Goal: Information Seeking & Learning: Learn about a topic

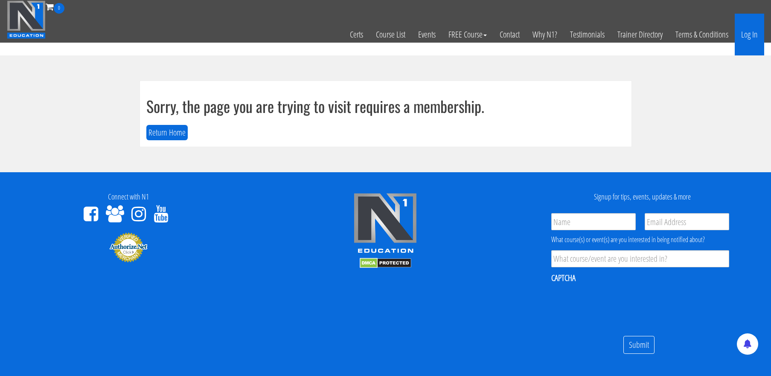
click at [750, 33] on link "Log In" at bounding box center [749, 35] width 29 height 42
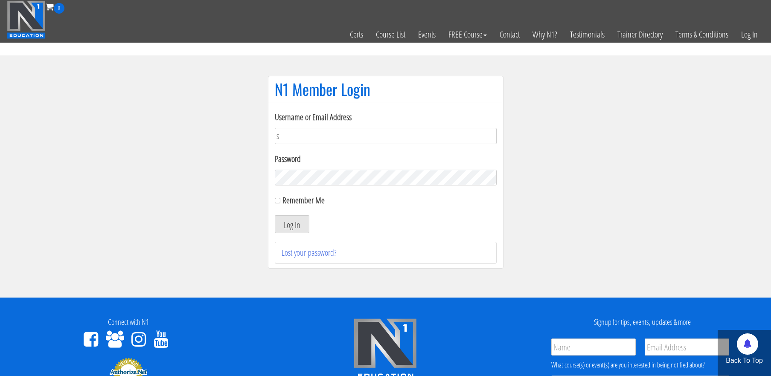
type input "[EMAIL_ADDRESS][DOMAIN_NAME]"
click at [275, 215] on button "Log In" at bounding box center [292, 224] width 35 height 18
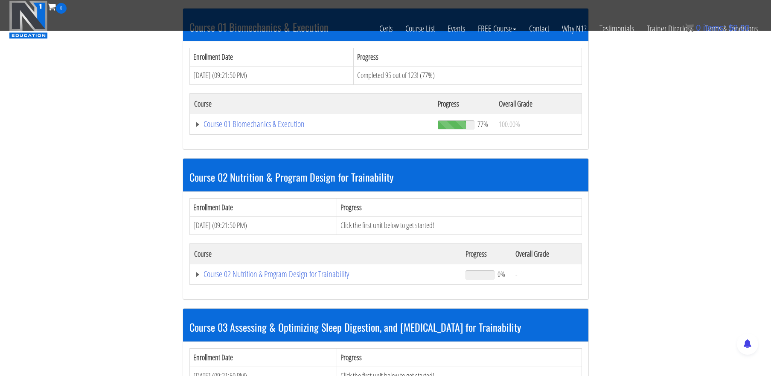
scroll to position [262, 0]
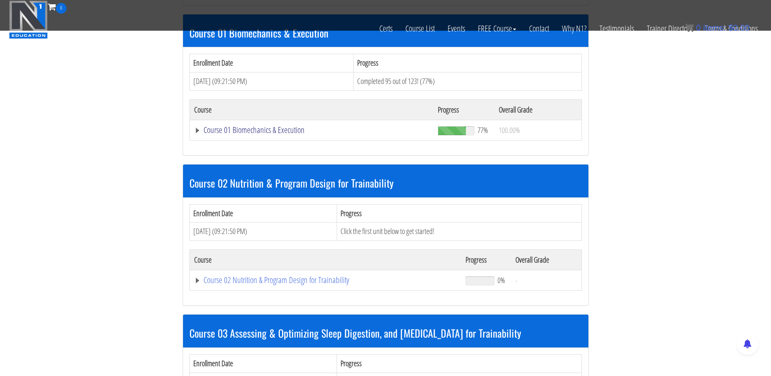
click at [290, 133] on link "Course 01 Biomechanics & Execution" at bounding box center [311, 130] width 235 height 9
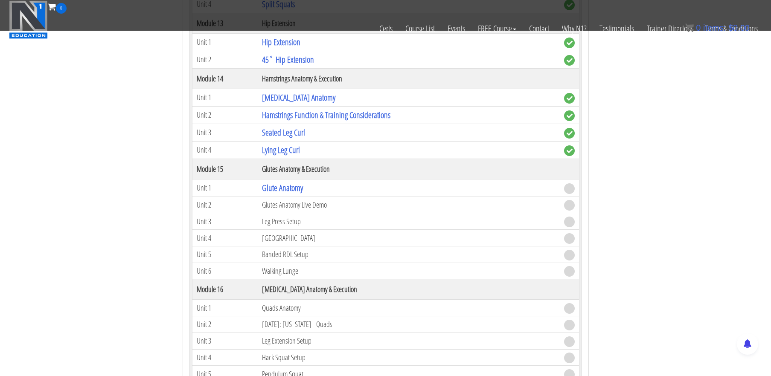
scroll to position [2201, 0]
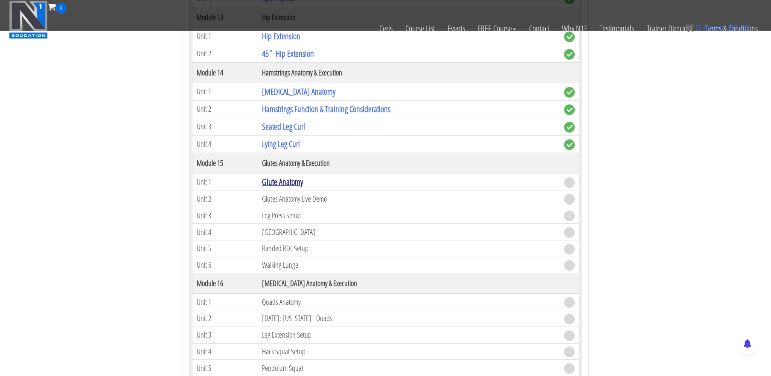
click at [286, 179] on link "Glute Anatomy" at bounding box center [282, 182] width 41 height 12
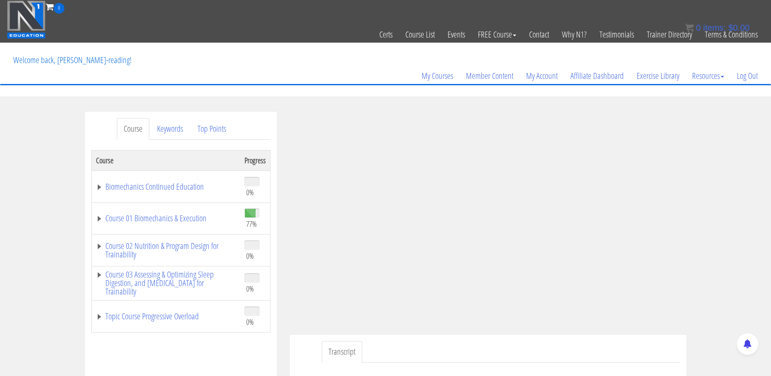
click at [726, 130] on div "Course Keywords Top Points Course Progress Biomechanics Continued Education 0% …" at bounding box center [385, 353] width 771 height 482
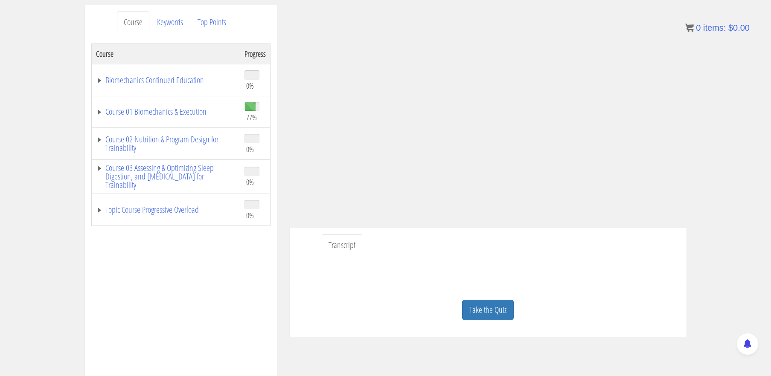
scroll to position [171, 0]
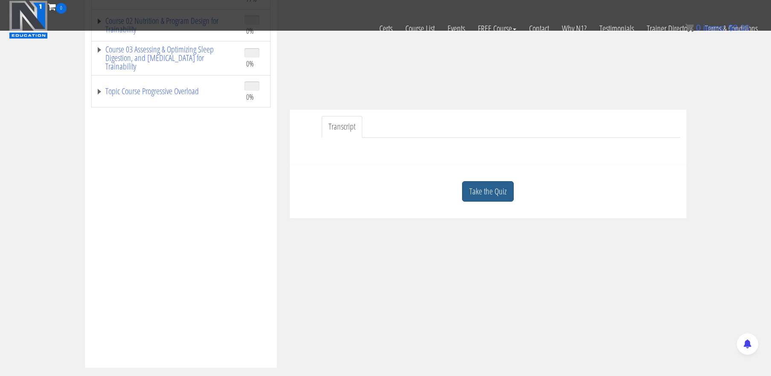
click at [491, 184] on link "Take the Quiz" at bounding box center [488, 191] width 52 height 21
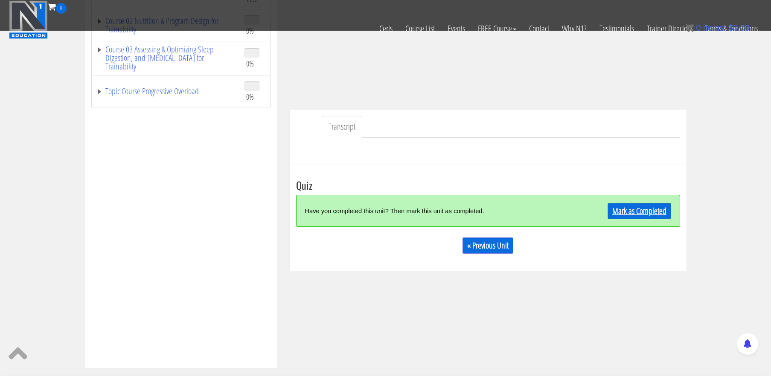
click at [630, 211] on link "Mark as Completed" at bounding box center [639, 211] width 64 height 16
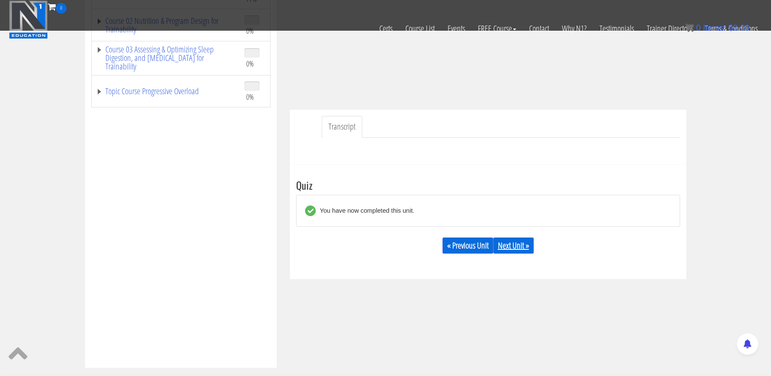
click at [514, 244] on link "Next Unit »" at bounding box center [513, 246] width 41 height 16
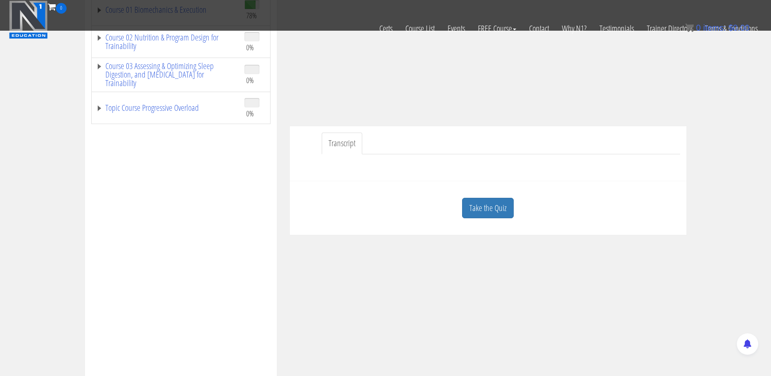
scroll to position [157, 0]
click at [477, 212] on link "Take the Quiz" at bounding box center [488, 206] width 52 height 21
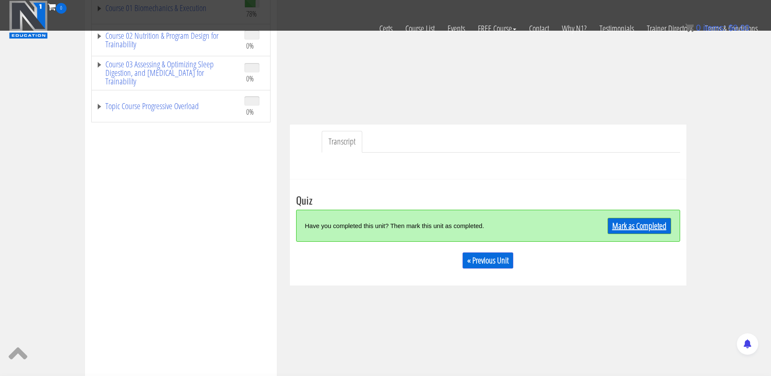
click at [632, 223] on link "Mark as Completed" at bounding box center [639, 226] width 64 height 16
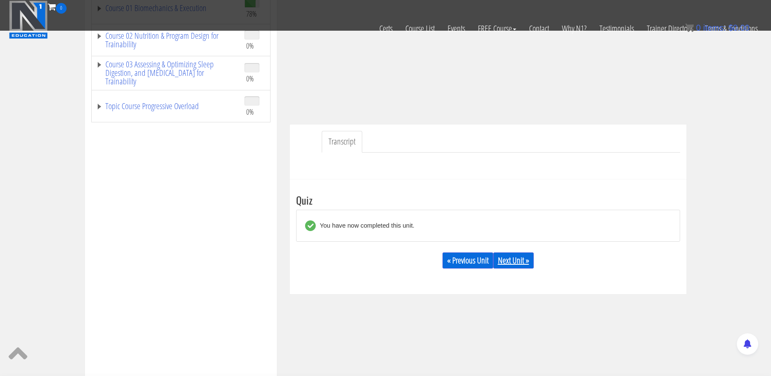
click at [520, 261] on link "Next Unit »" at bounding box center [513, 261] width 41 height 16
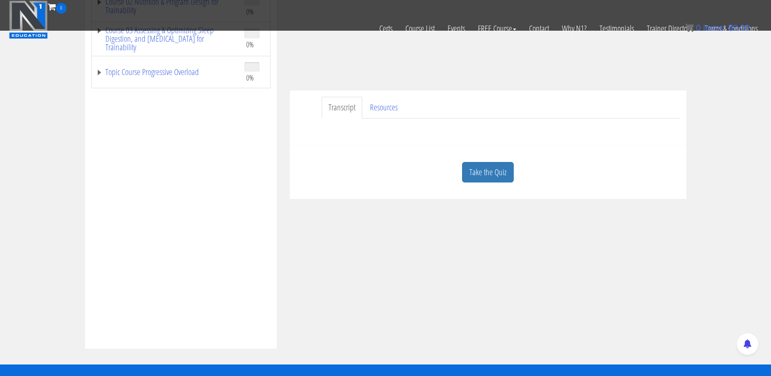
scroll to position [191, 0]
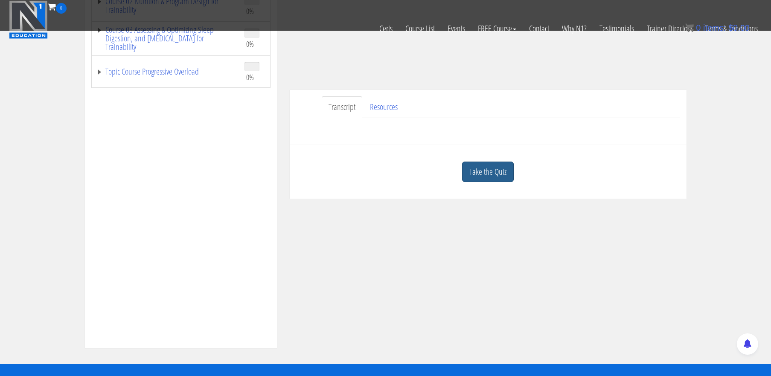
click at [498, 174] on link "Take the Quiz" at bounding box center [488, 172] width 52 height 21
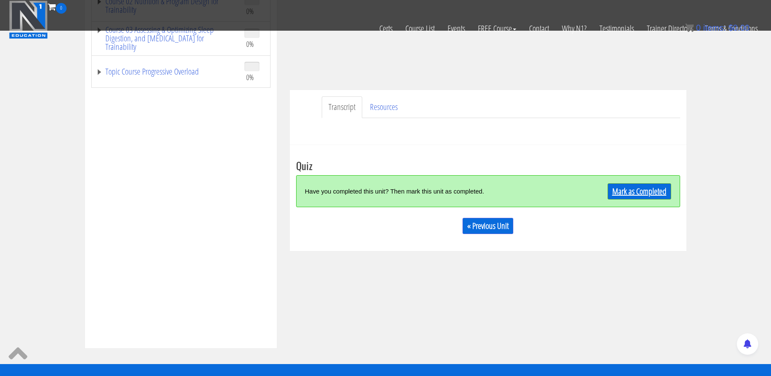
click at [618, 189] on link "Mark as Completed" at bounding box center [639, 191] width 64 height 16
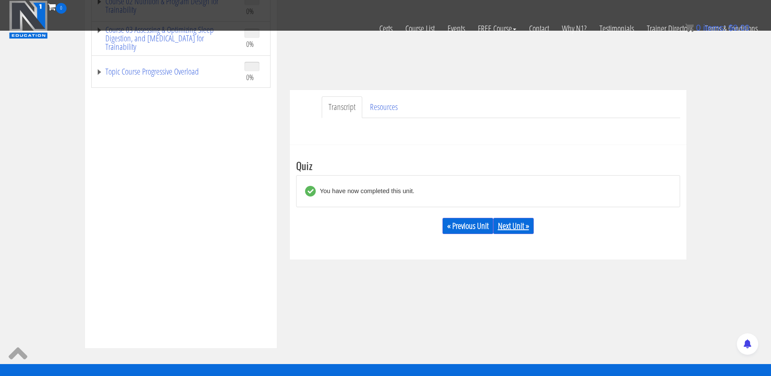
click at [524, 228] on link "Next Unit »" at bounding box center [513, 226] width 41 height 16
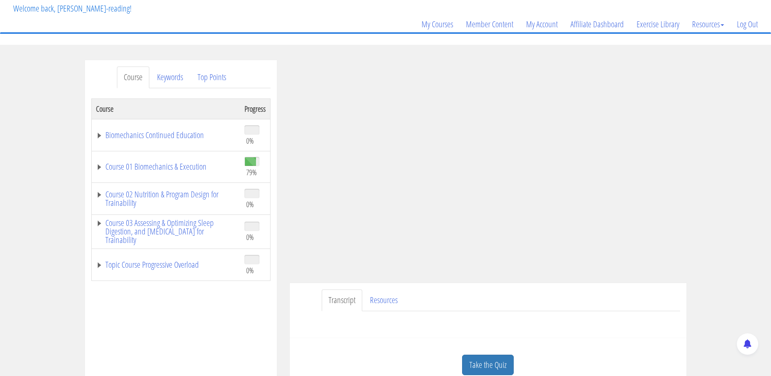
scroll to position [108, 0]
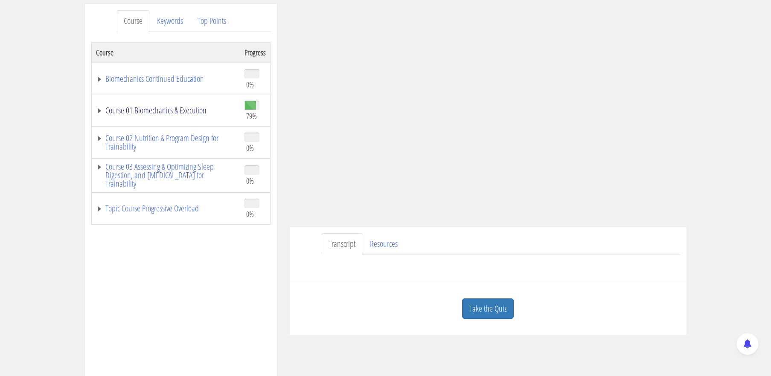
click at [194, 111] on link "Course 01 Biomechanics & Execution" at bounding box center [166, 110] width 140 height 9
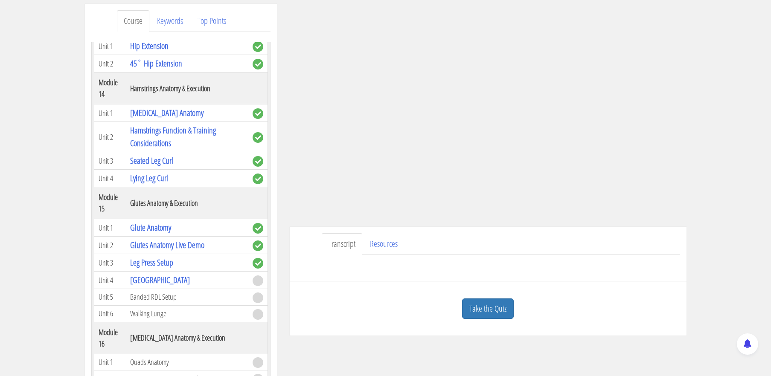
scroll to position [2263, 0]
